Goal: Task Accomplishment & Management: Manage account settings

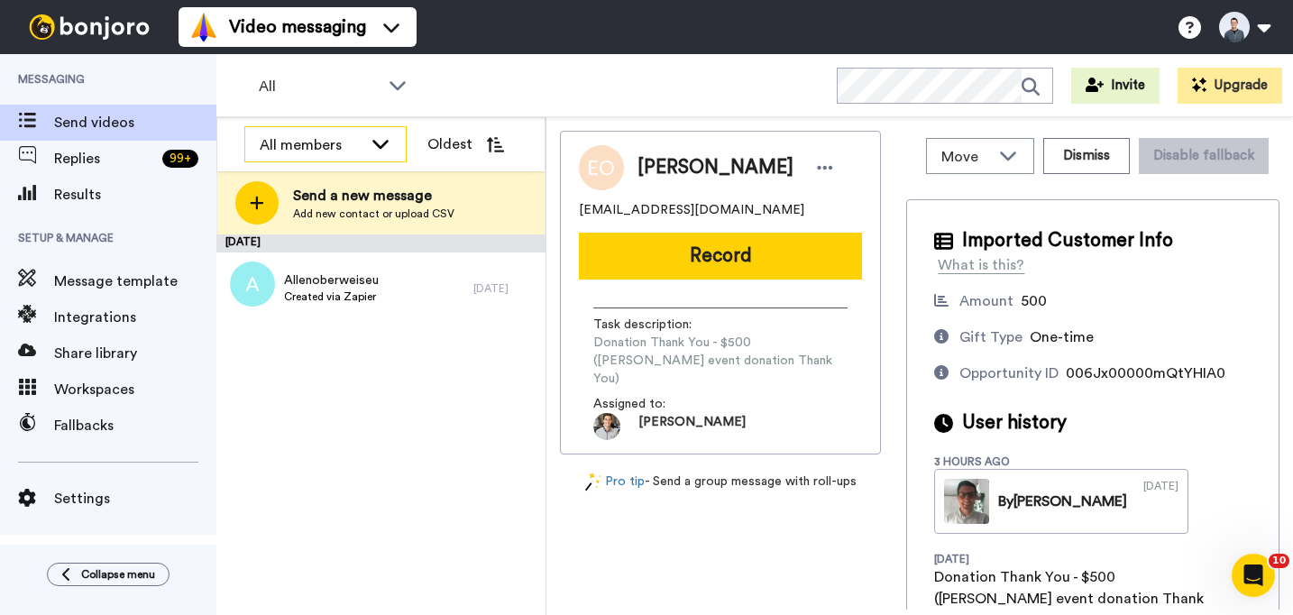
click at [306, 134] on div "All members" at bounding box center [311, 145] width 103 height 22
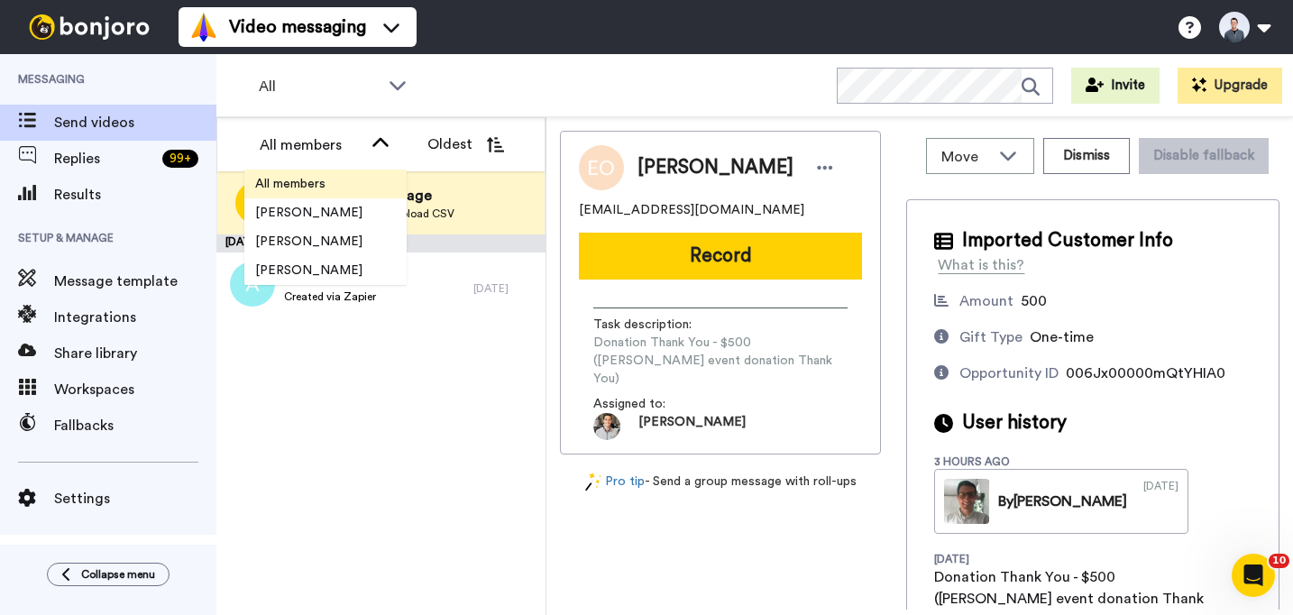
click at [299, 188] on span "All members" at bounding box center [290, 184] width 92 height 18
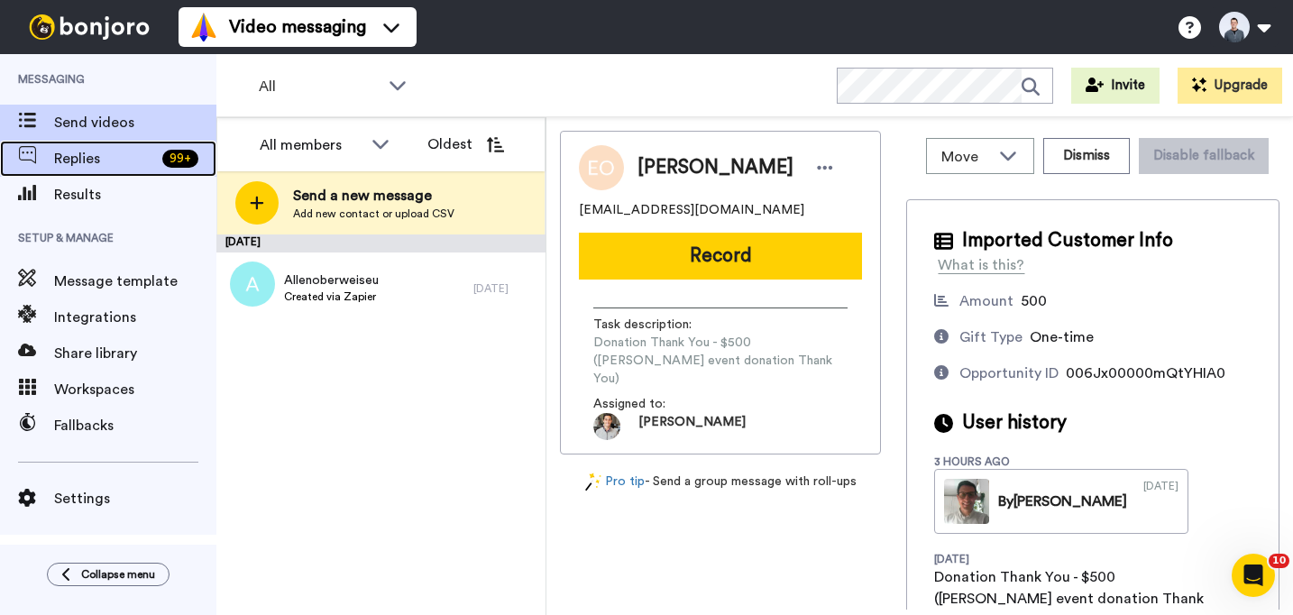
click at [86, 161] on span "Replies" at bounding box center [104, 159] width 101 height 22
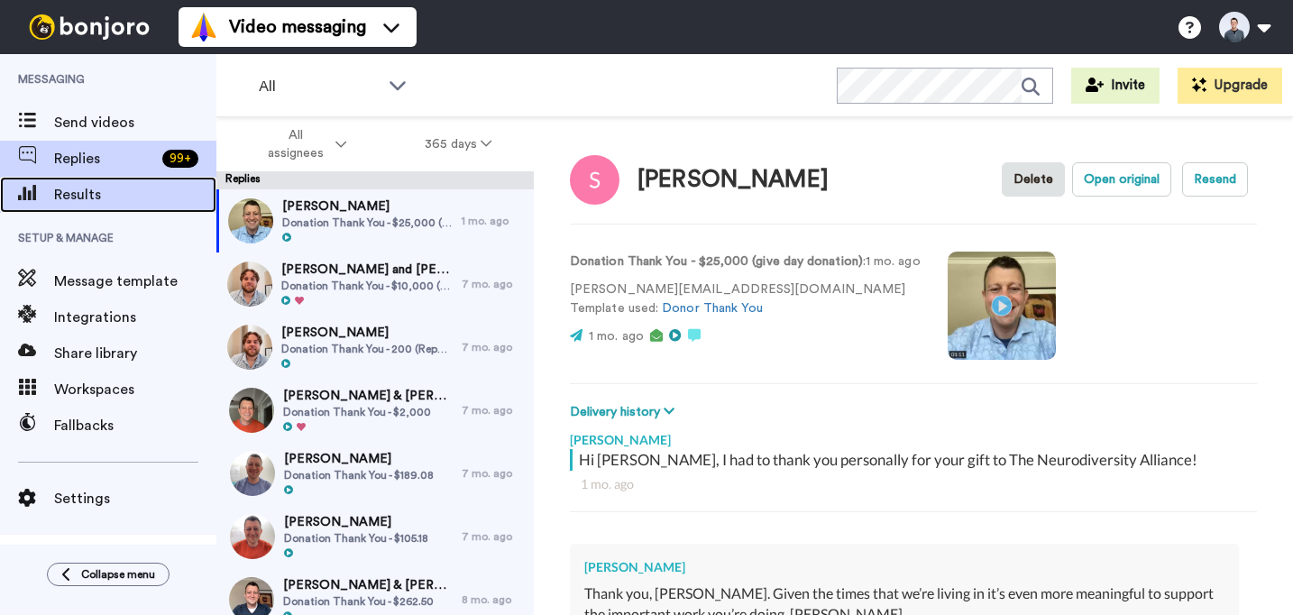
click at [81, 181] on div "Results" at bounding box center [108, 195] width 216 height 36
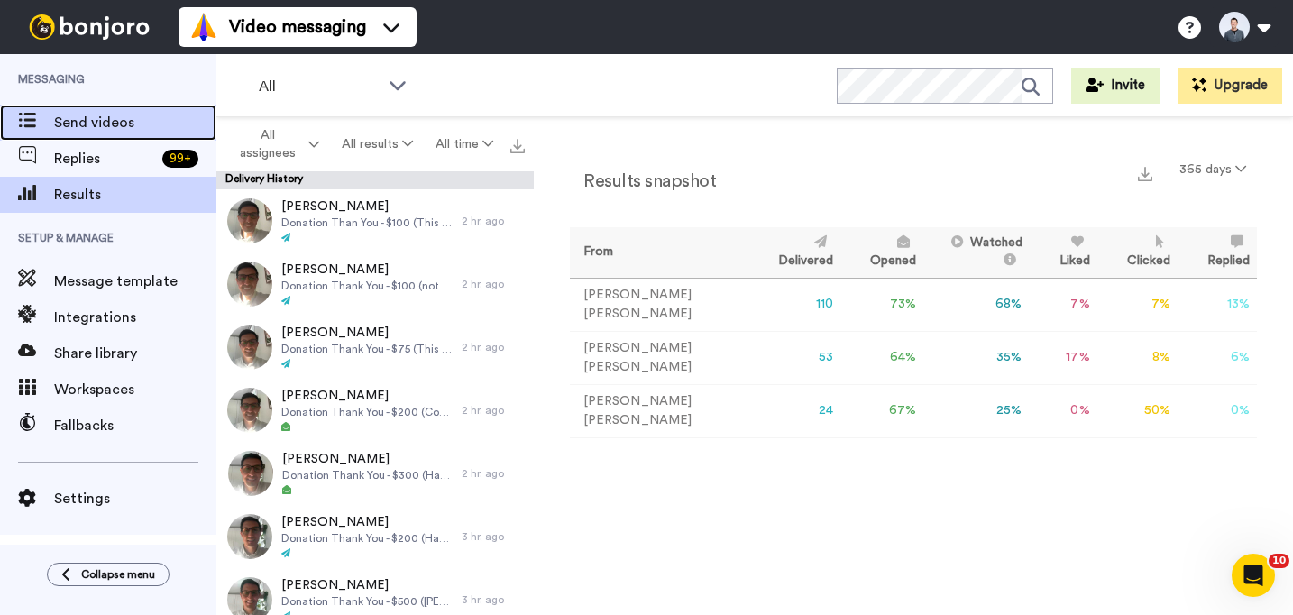
click at [83, 124] on span "Send videos" at bounding box center [135, 123] width 162 height 22
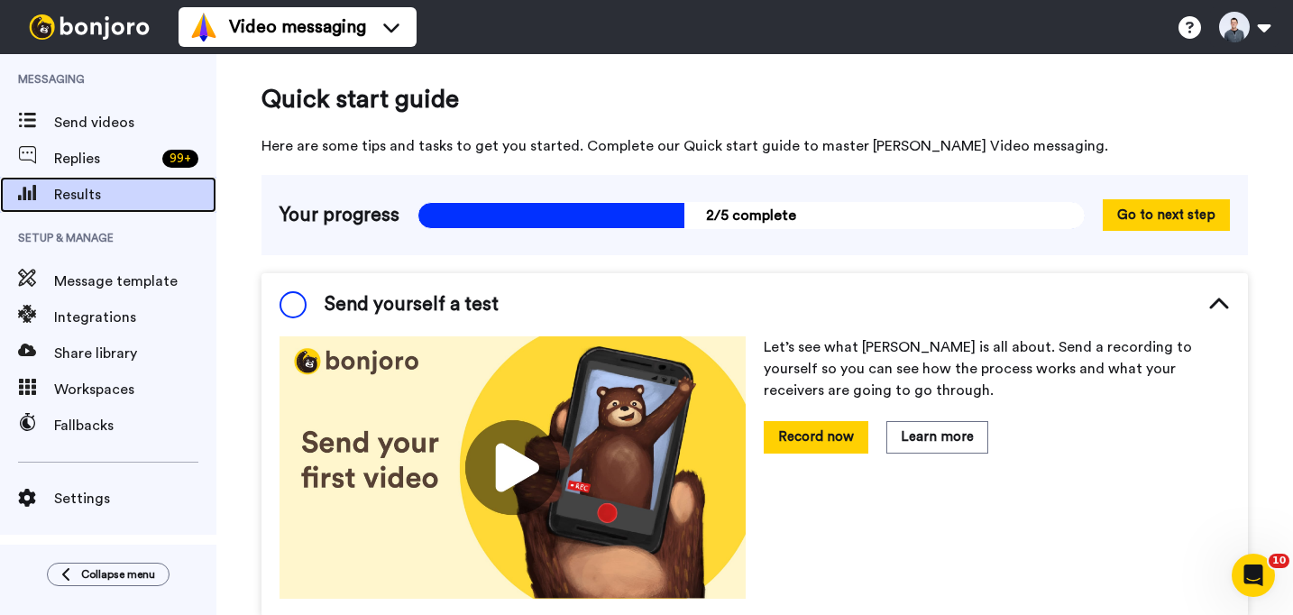
click at [75, 188] on span "Results" at bounding box center [135, 195] width 162 height 22
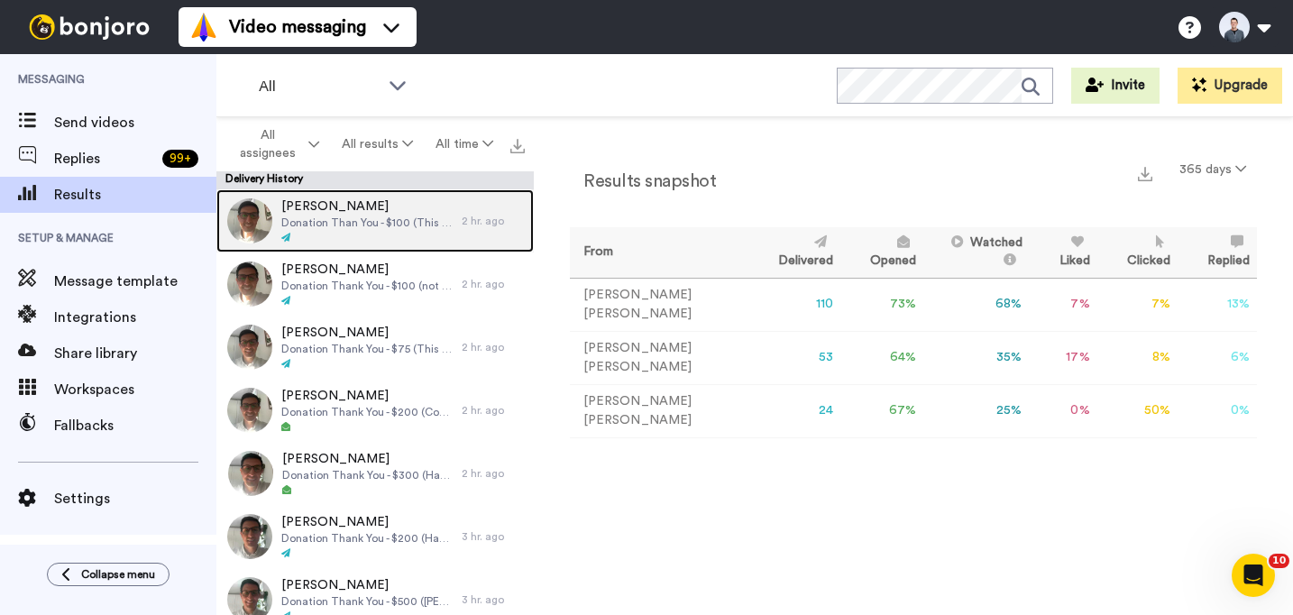
click at [336, 224] on span "Donation Than You - $100 (This looks like a donation from the hamptons event. N…" at bounding box center [366, 223] width 171 height 14
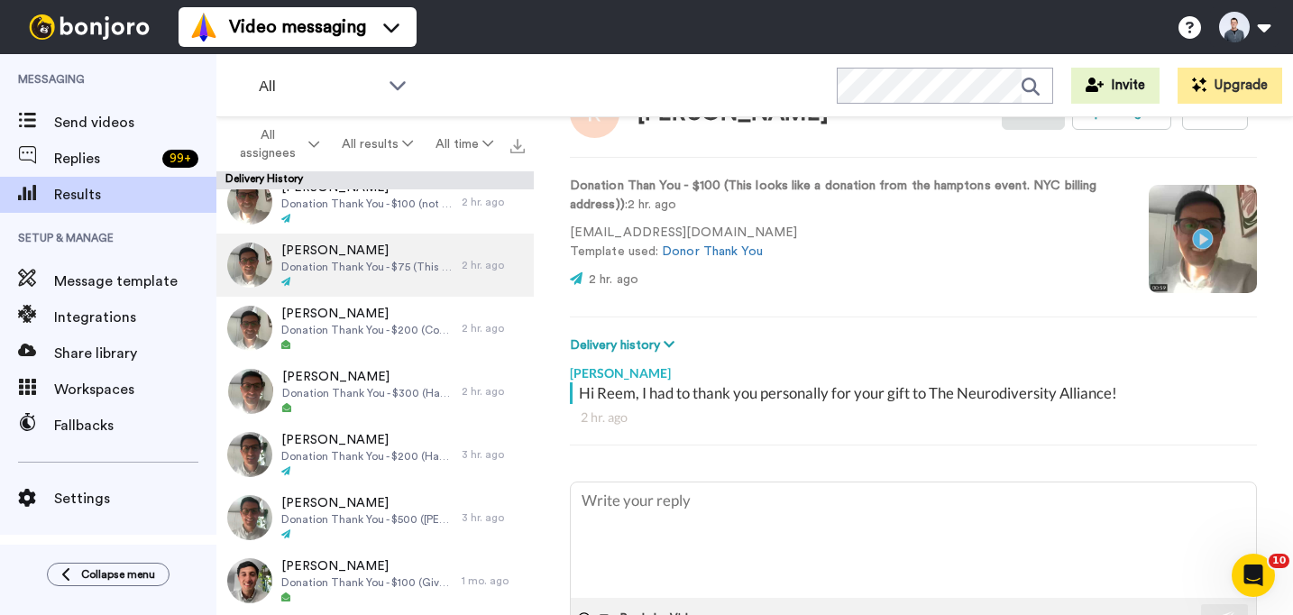
scroll to position [91, 0]
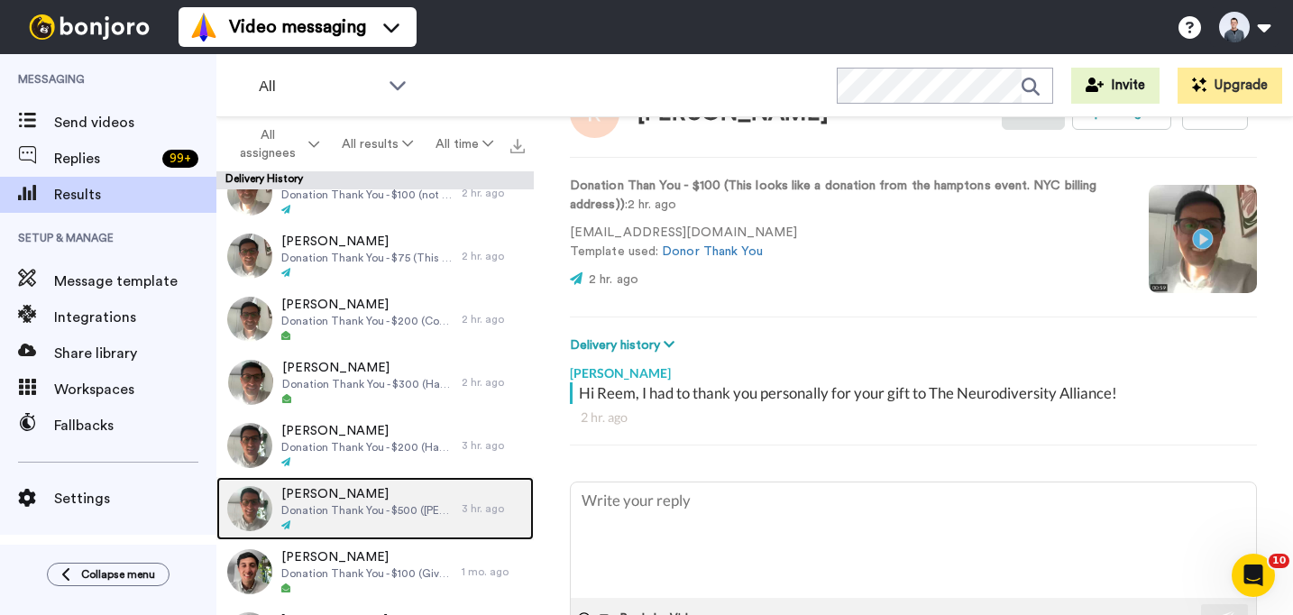
click at [334, 508] on span "Donation Thank You - $500 ([PERSON_NAME] event donation Thank You)" at bounding box center [366, 510] width 171 height 14
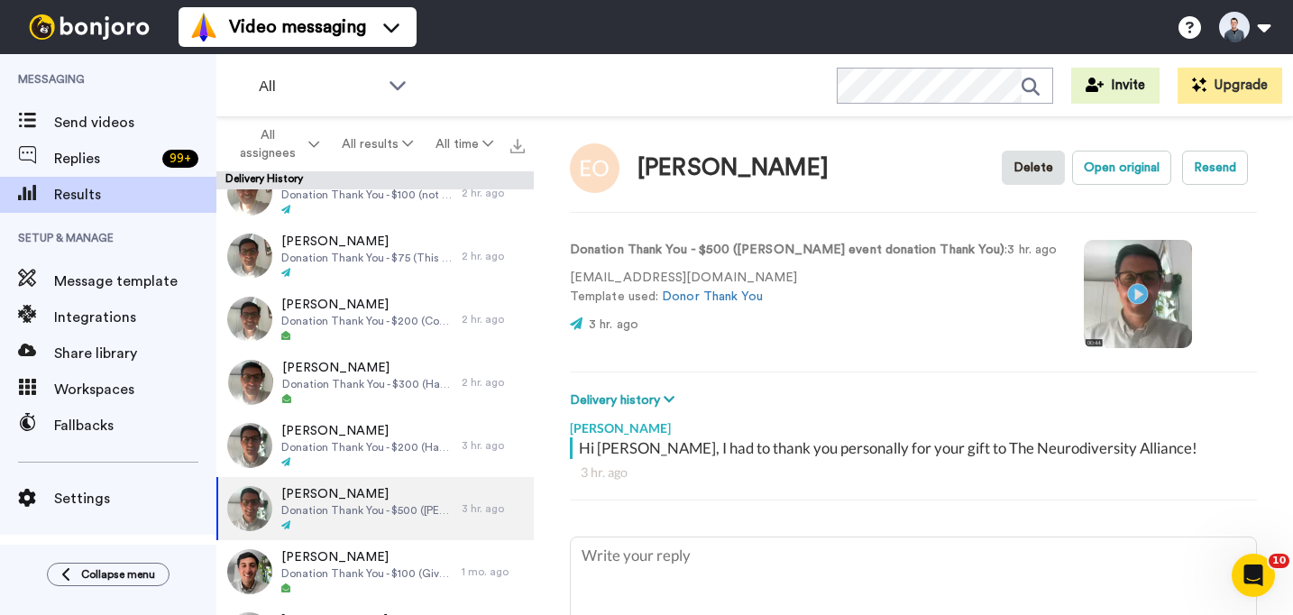
type textarea "x"
click at [1085, 299] on video at bounding box center [1138, 294] width 108 height 108
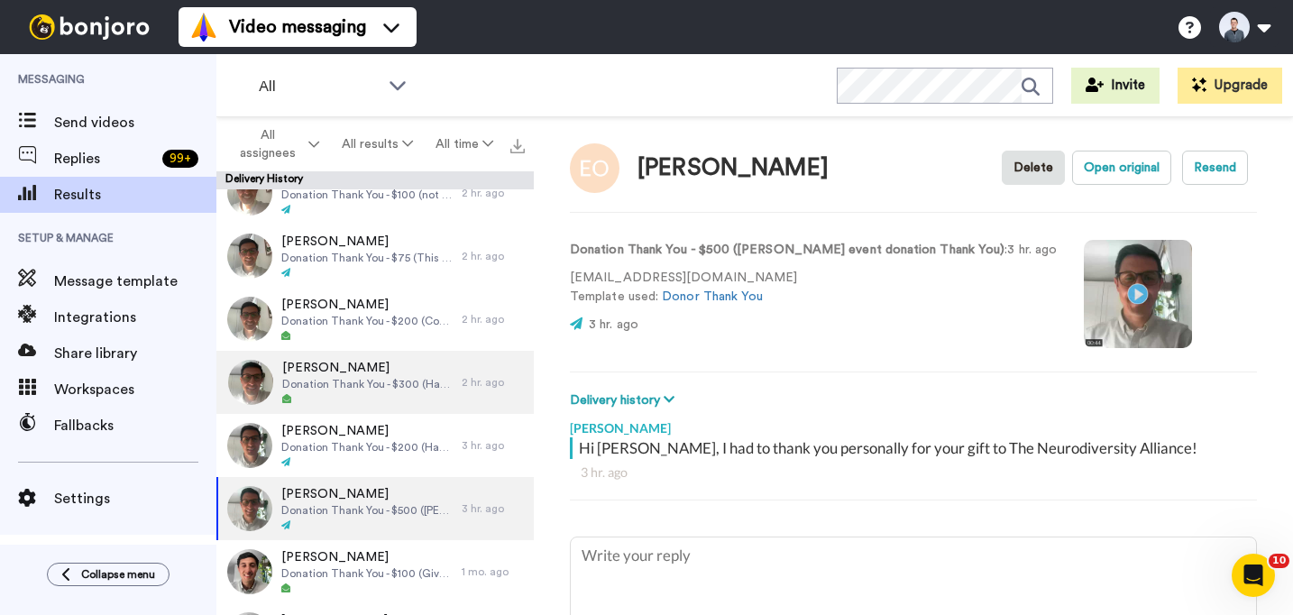
scroll to position [0, 0]
